Goal: Transaction & Acquisition: Obtain resource

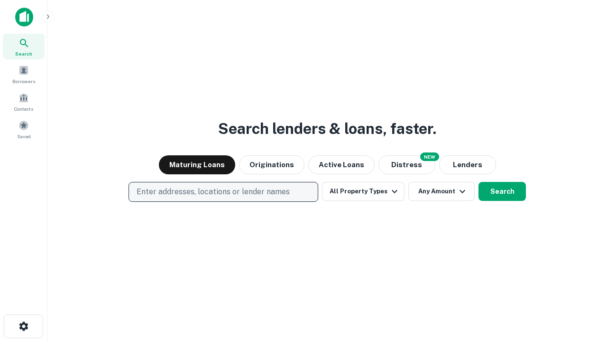
click at [223, 192] on p "Enter addresses, locations or lender names" at bounding box center [213, 191] width 153 height 11
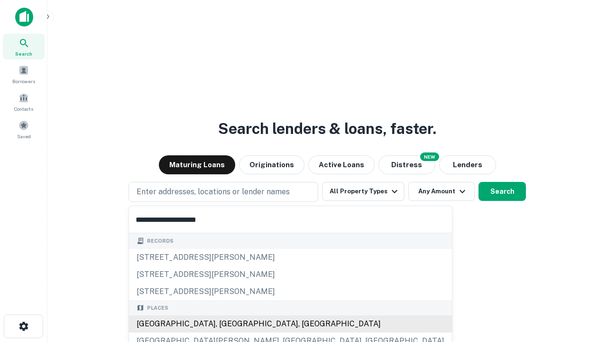
click at [227, 324] on div "[GEOGRAPHIC_DATA], [GEOGRAPHIC_DATA], [GEOGRAPHIC_DATA]" at bounding box center [290, 323] width 323 height 17
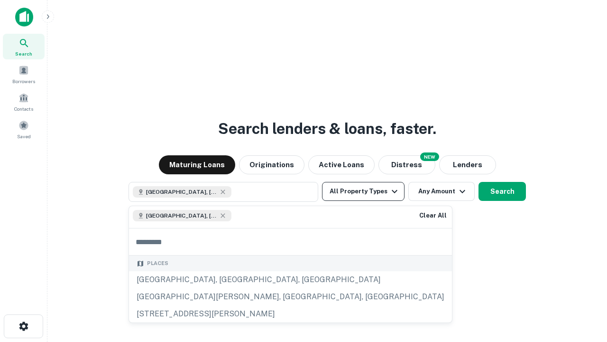
click at [363, 191] on button "All Property Types" at bounding box center [363, 191] width 83 height 19
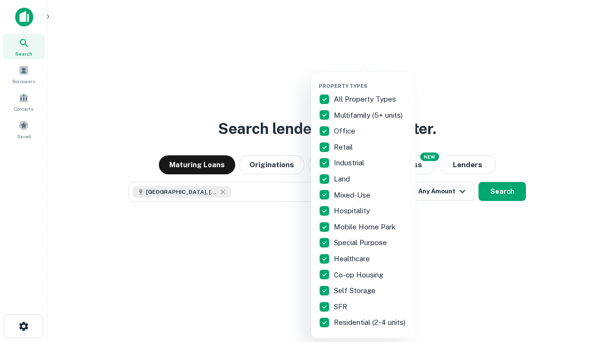
click at [371, 80] on button "button" at bounding box center [371, 80] width 104 height 0
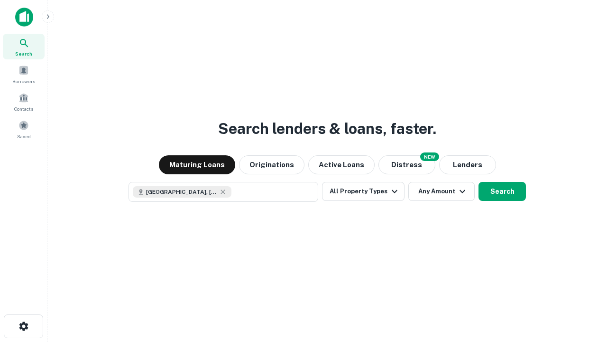
scroll to position [15, 0]
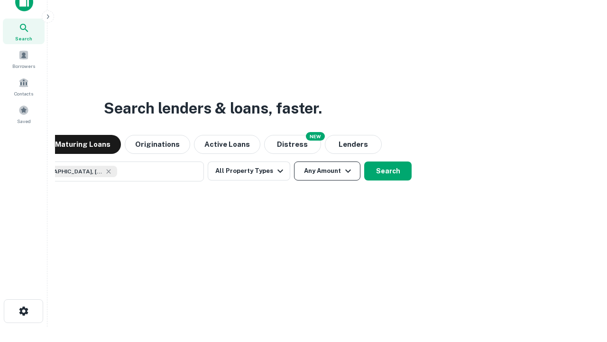
click at [294, 161] on button "Any Amount" at bounding box center [327, 170] width 66 height 19
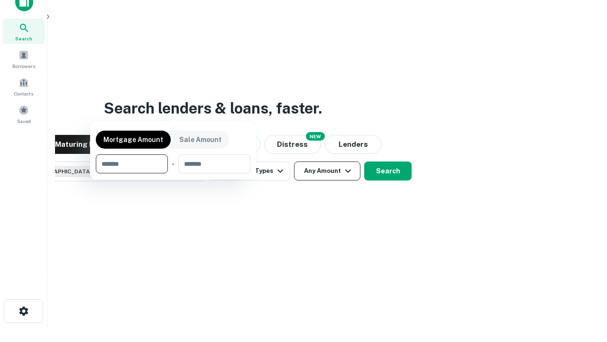
scroll to position [68, 269]
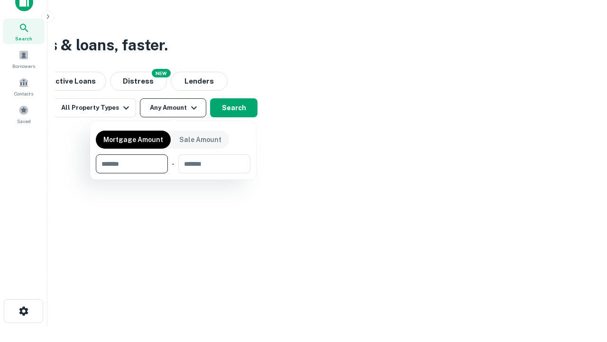
type input "*******"
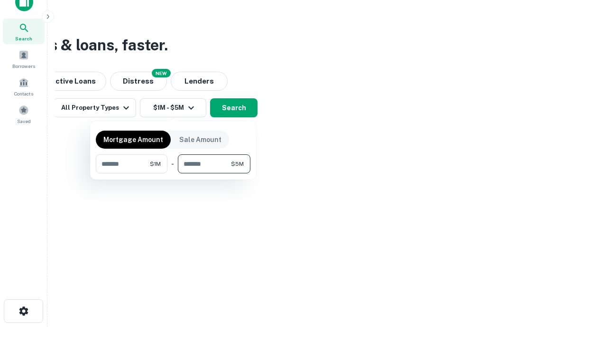
type input "*******"
click at [173, 173] on button "button" at bounding box center [173, 173] width 155 height 0
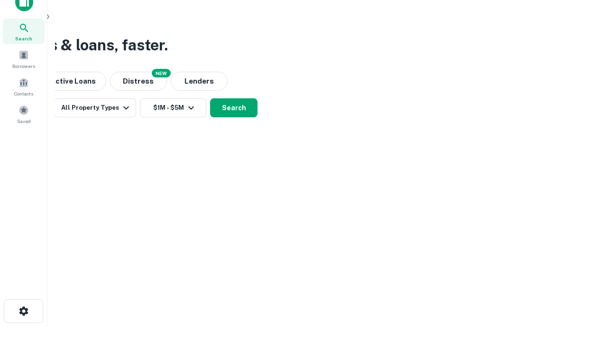
scroll to position [15, 0]
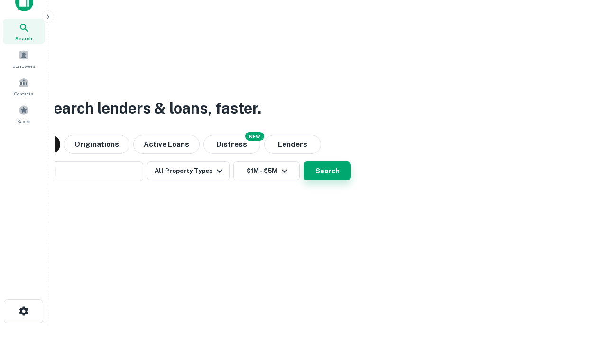
click at [304, 161] on button "Search" at bounding box center [327, 170] width 47 height 19
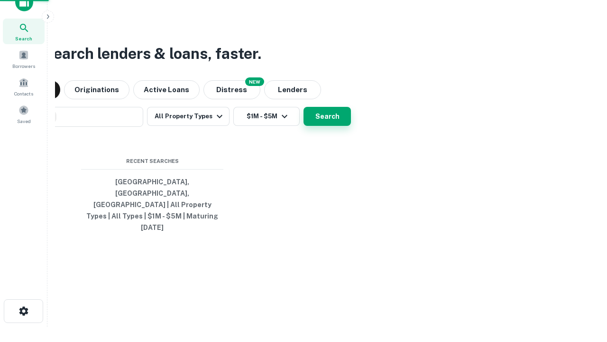
scroll to position [25, 269]
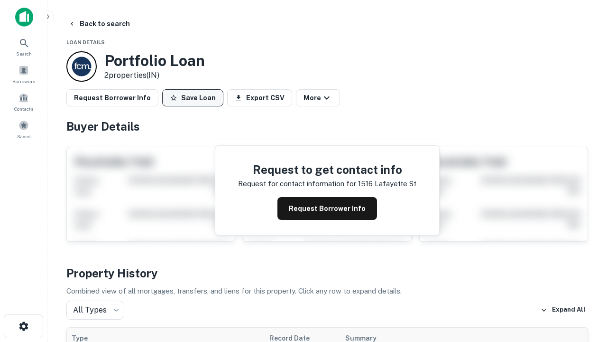
click at [193, 98] on button "Save Loan" at bounding box center [192, 97] width 61 height 17
click at [195, 98] on button "Loan Saved" at bounding box center [194, 97] width 65 height 17
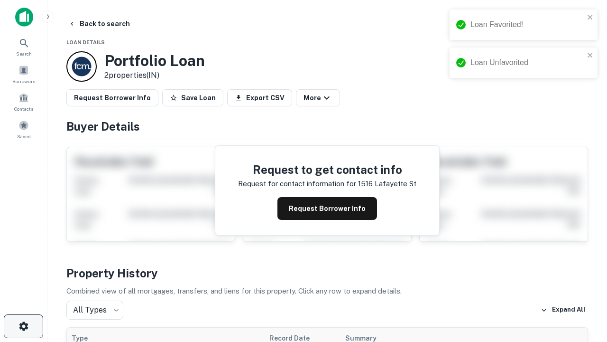
click at [23, 326] on icon "button" at bounding box center [23, 325] width 11 height 11
